Goal: Find specific page/section: Find specific page/section

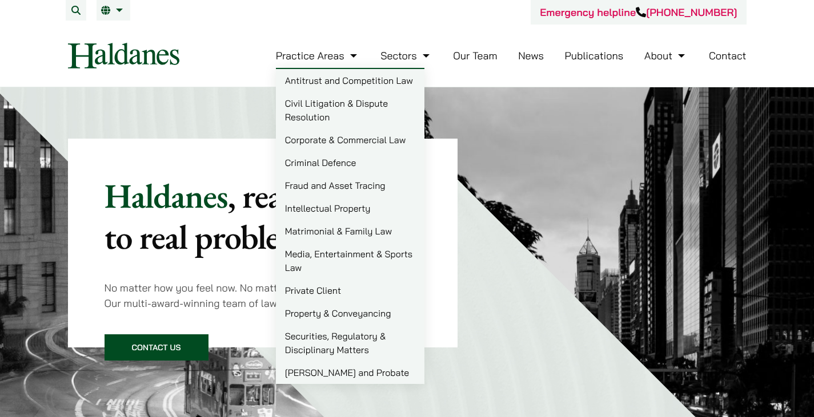
click at [318, 166] on link "Criminal Defence" at bounding box center [350, 162] width 148 height 23
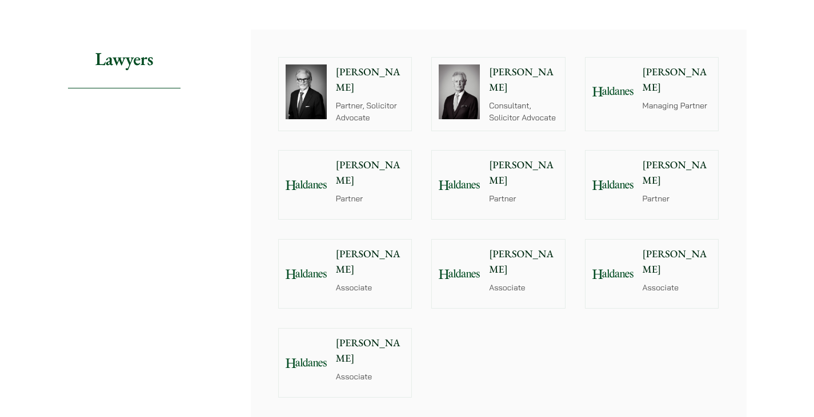
scroll to position [1259, 0]
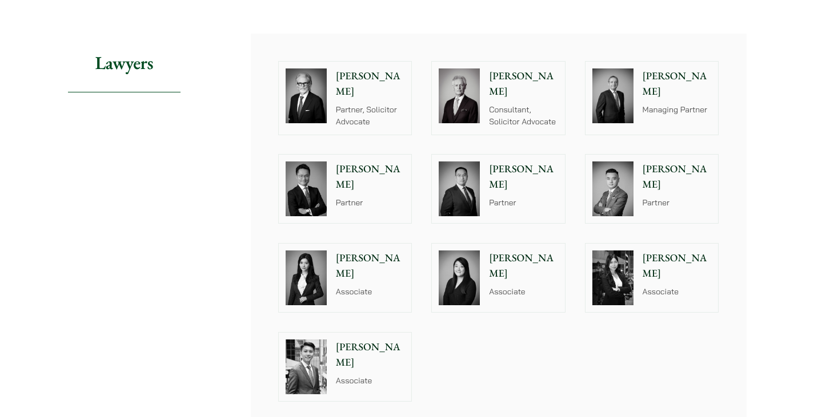
click at [351, 69] on p "[PERSON_NAME]" at bounding box center [370, 84] width 69 height 31
click at [266, 110] on div "Jonathan Midgley Partner, Solicitor Advocate Geoffrey Booth Consultant, Solicit…" at bounding box center [499, 232] width 496 height 396
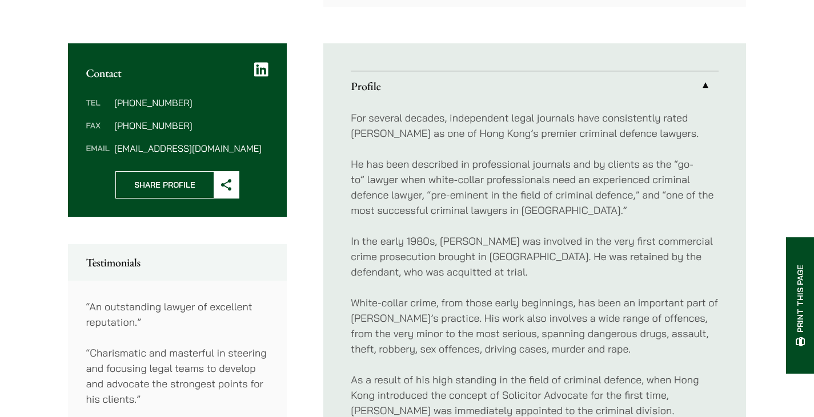
scroll to position [423, 0]
